Goal: Task Accomplishment & Management: Manage account settings

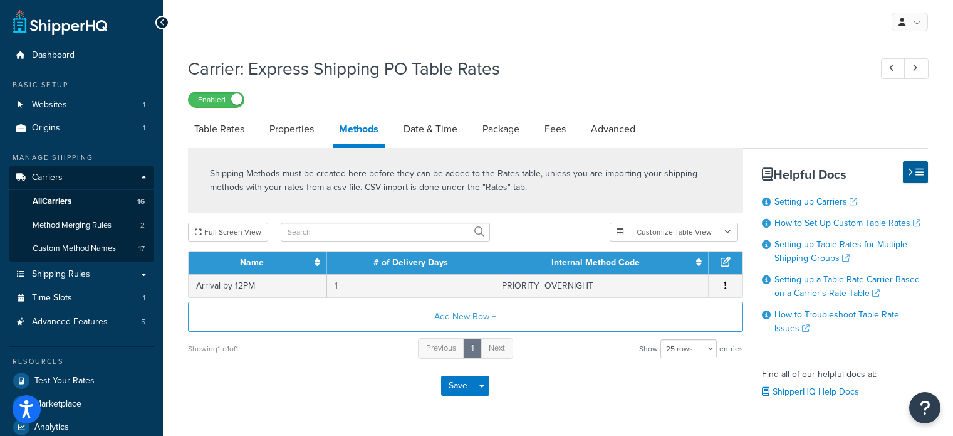
select select "25"
click at [71, 203] on span "All Carriers" at bounding box center [52, 201] width 39 height 11
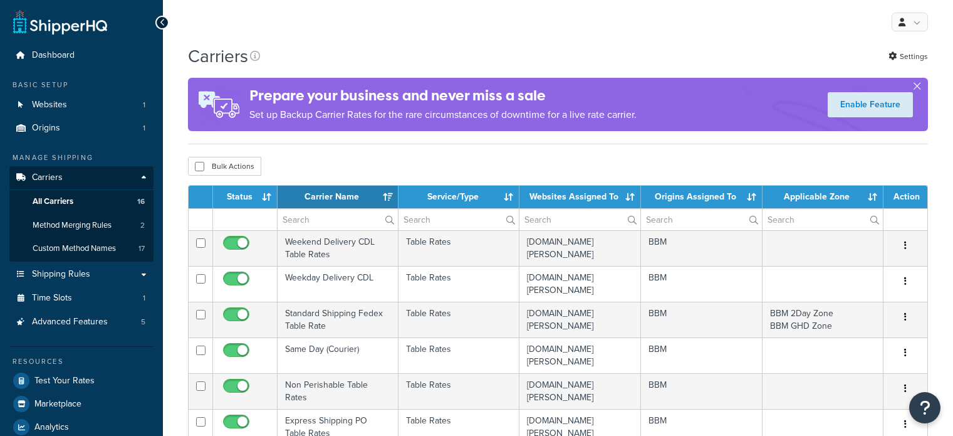
select select "15"
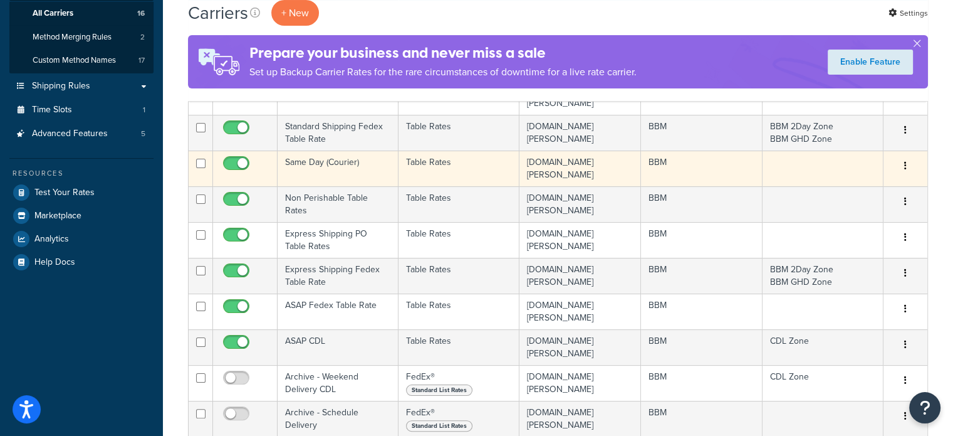
click at [307, 162] on td "Same Day (Courier)" at bounding box center [338, 168] width 121 height 36
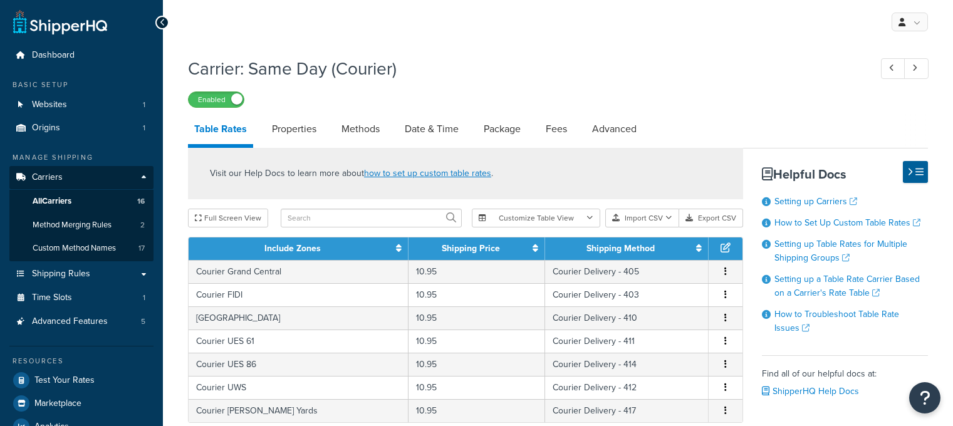
select select "25"
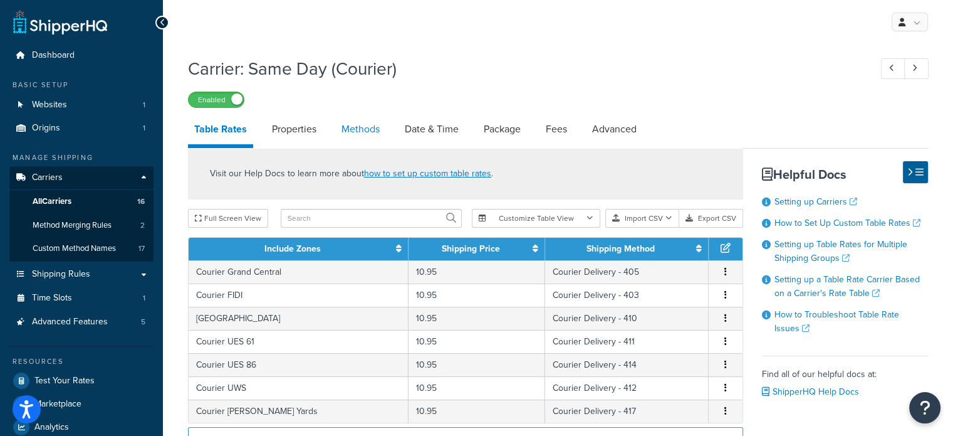
click at [361, 132] on link "Methods" at bounding box center [360, 129] width 51 height 30
select select "25"
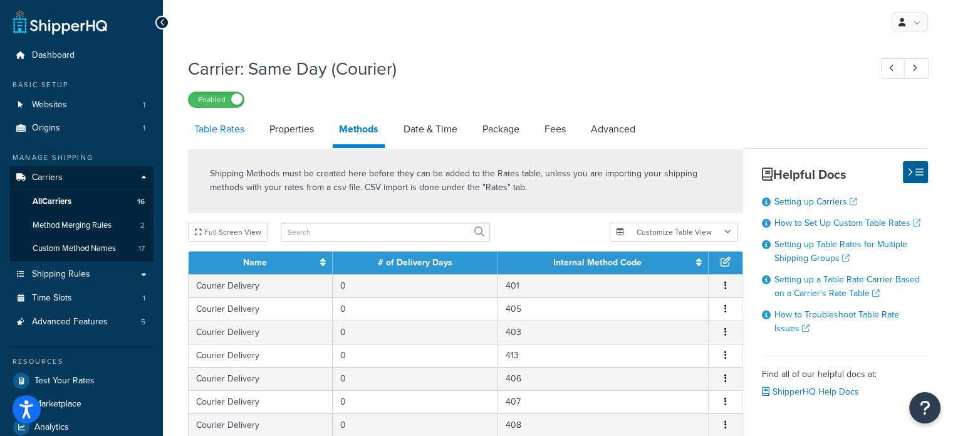
click at [236, 132] on link "Table Rates" at bounding box center [219, 129] width 63 height 30
select select "25"
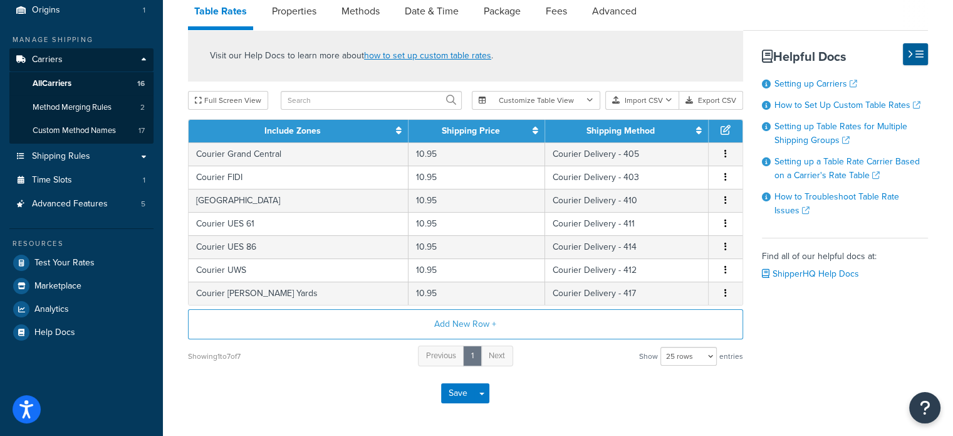
scroll to position [125, 0]
